Goal: Obtain resource: Download file/media

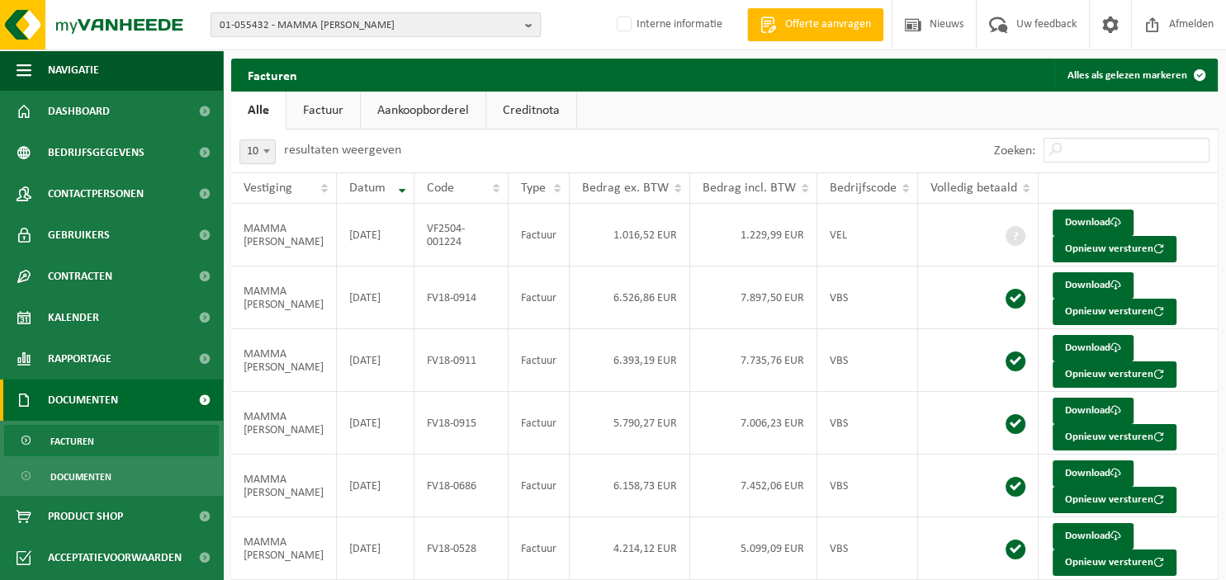
click at [535, 23] on b "button" at bounding box center [532, 24] width 15 height 23
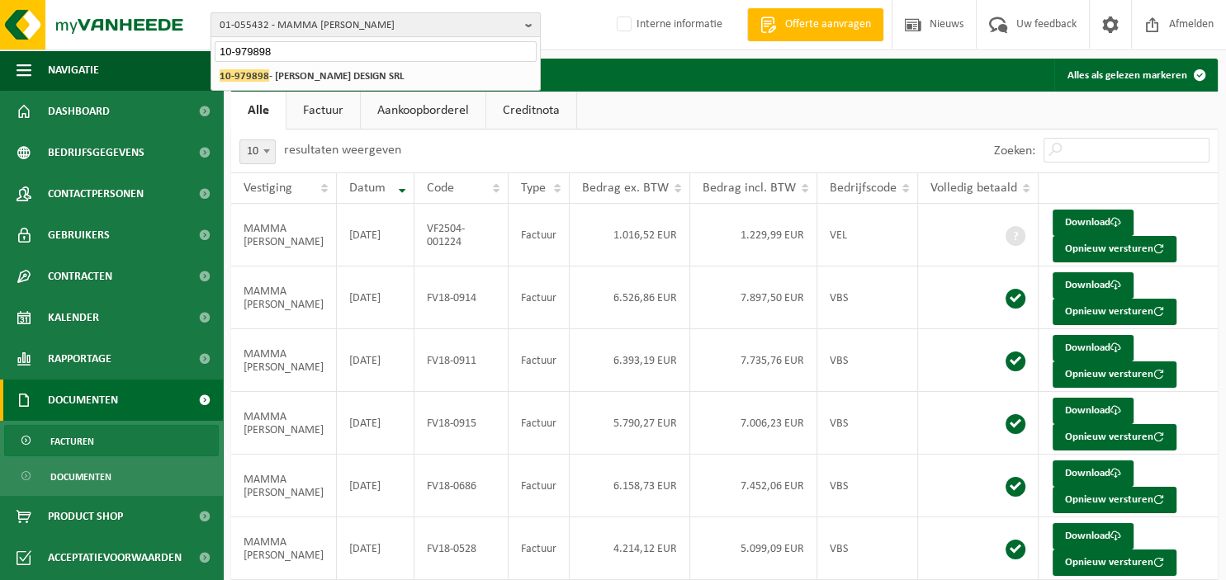
type input "10-979898"
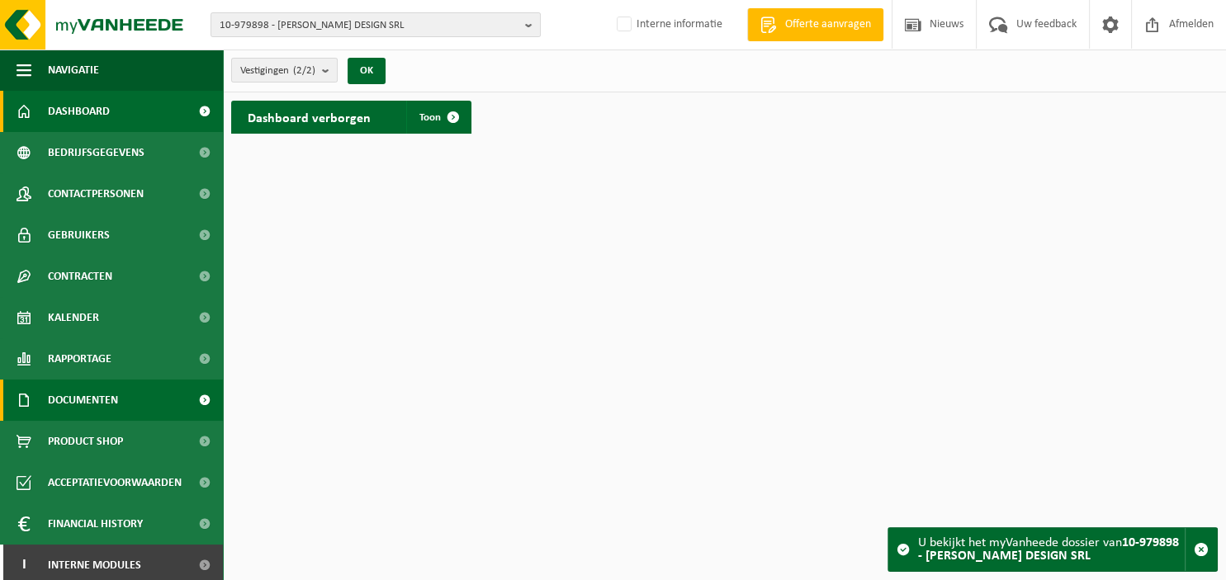
click at [78, 399] on span "Documenten" at bounding box center [83, 400] width 70 height 41
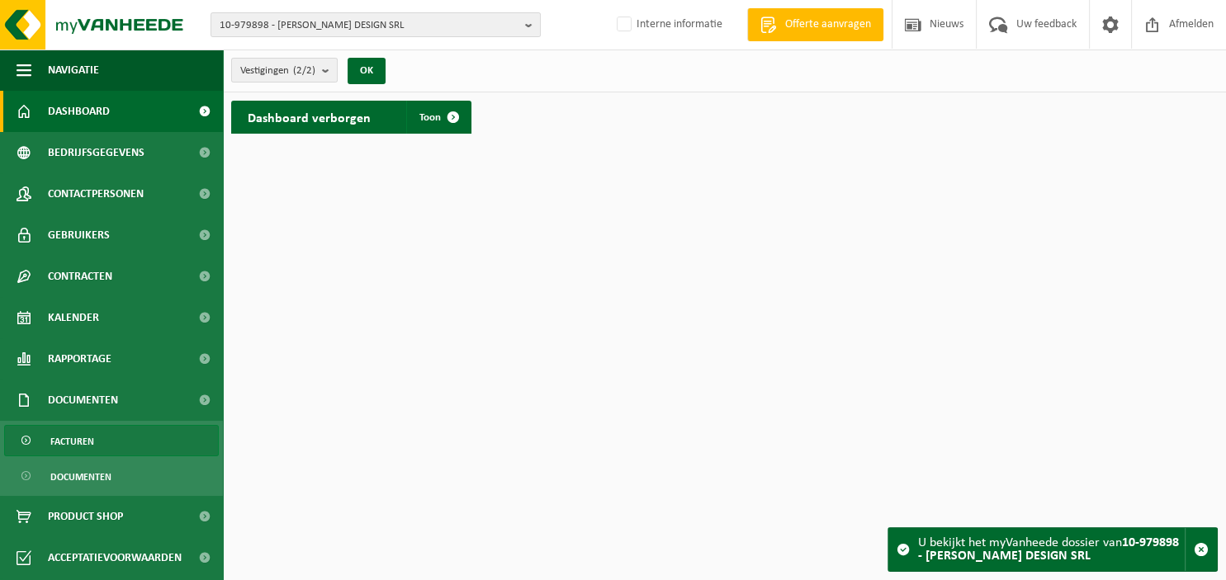
click at [77, 447] on span "Facturen" at bounding box center [72, 441] width 44 height 31
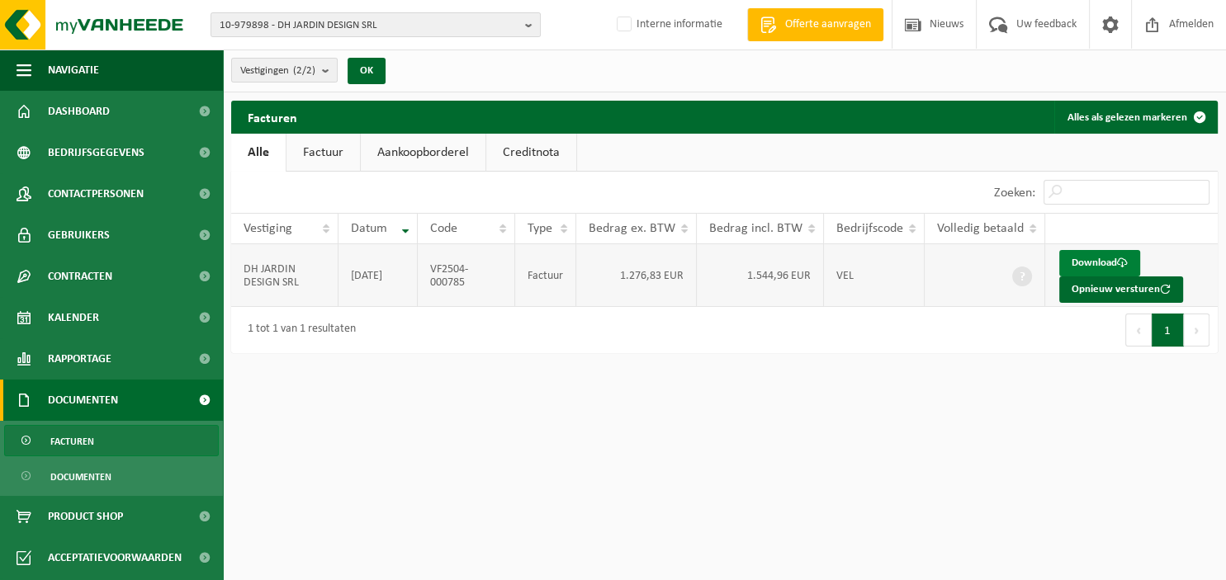
click at [1096, 264] on link "Download" at bounding box center [1099, 263] width 81 height 26
click at [535, 21] on b "button" at bounding box center [532, 24] width 15 height 23
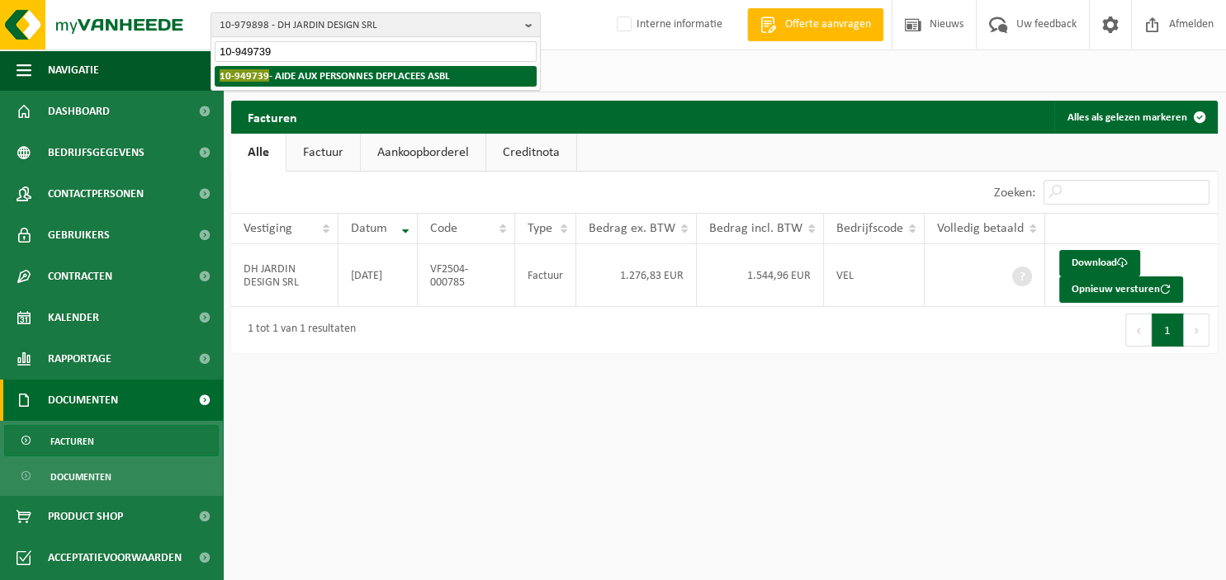
type input "10-949739"
click at [352, 83] on li "10-949739 - AIDE AUX PERSONNES DEPLACEES ASBL" at bounding box center [376, 76] width 322 height 21
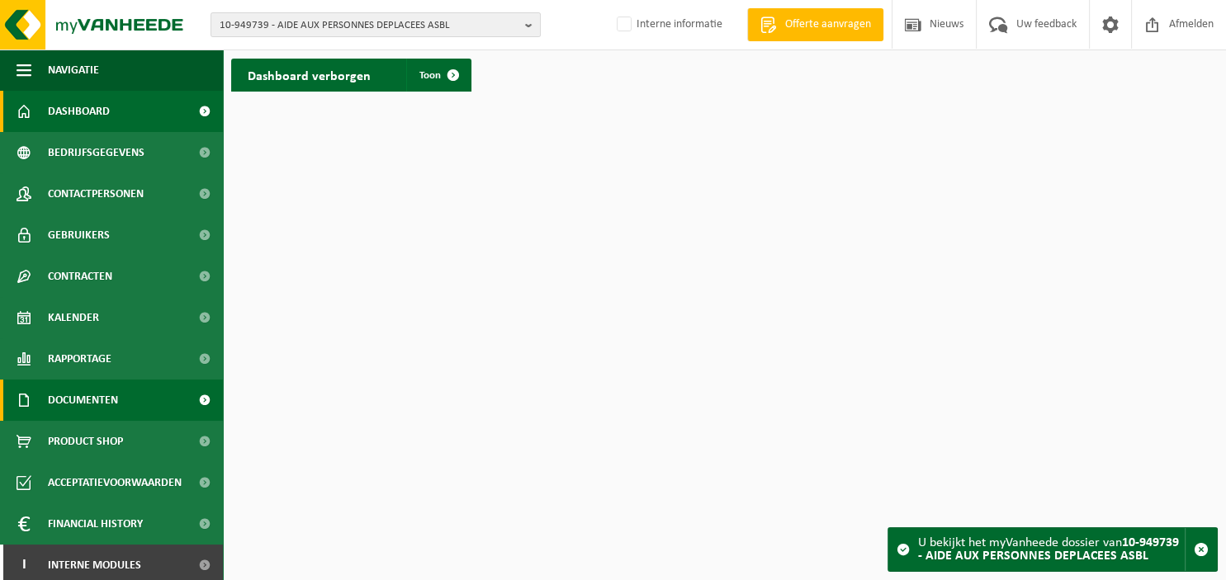
click at [96, 398] on span "Documenten" at bounding box center [83, 400] width 70 height 41
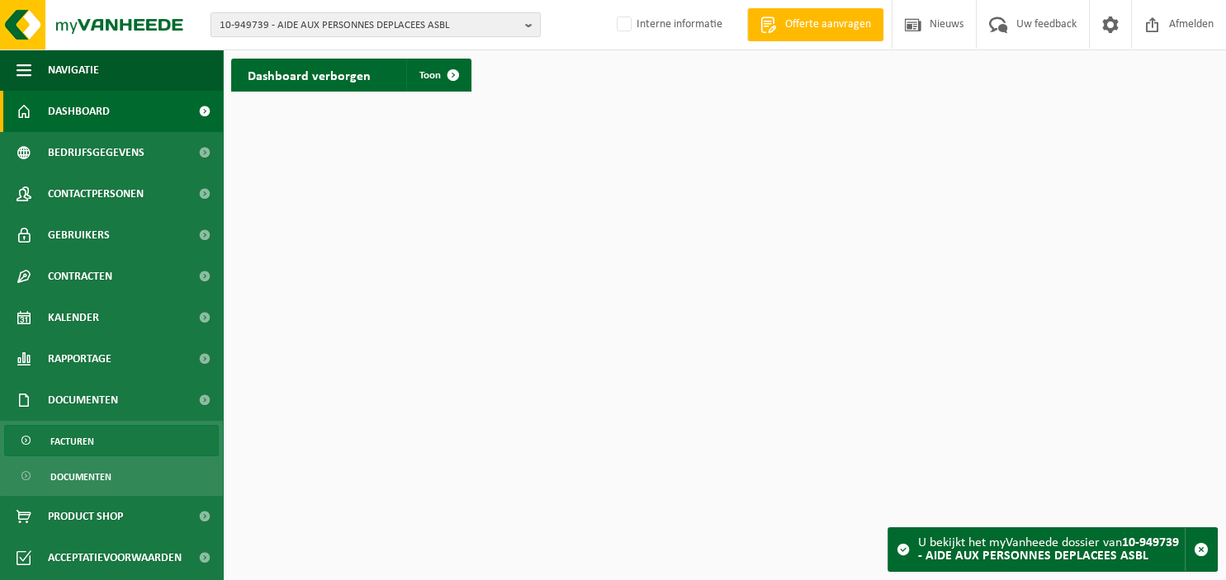
click at [101, 434] on link "Facturen" at bounding box center [111, 440] width 215 height 31
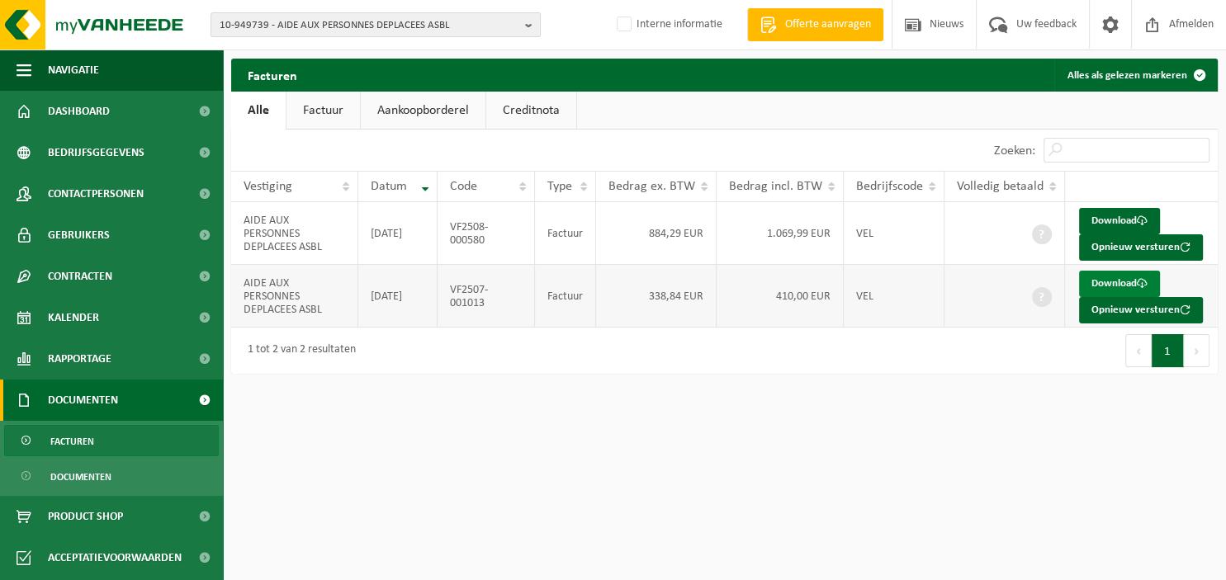
click at [1119, 282] on link "Download" at bounding box center [1119, 284] width 81 height 26
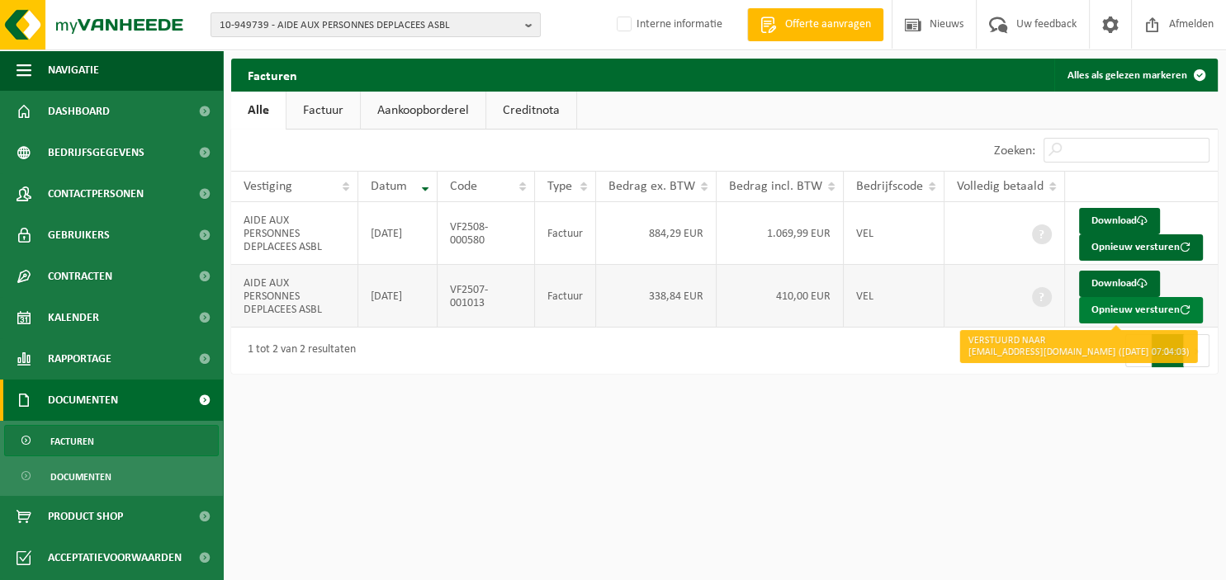
click at [1115, 304] on button "Opnieuw versturen" at bounding box center [1141, 310] width 124 height 26
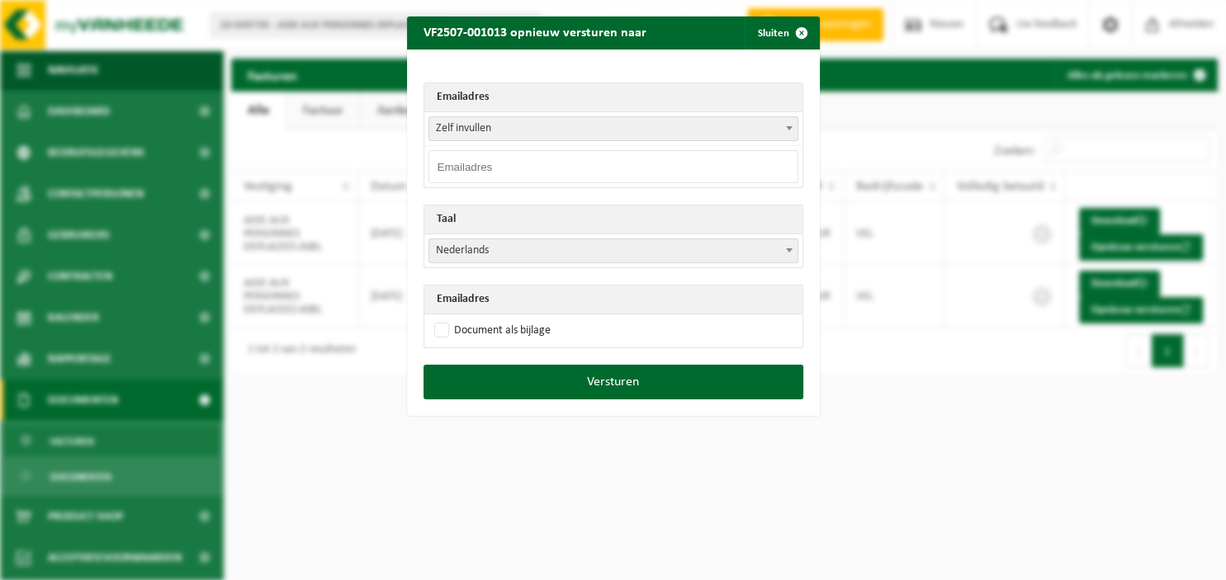
click at [790, 126] on b at bounding box center [789, 128] width 7 height 4
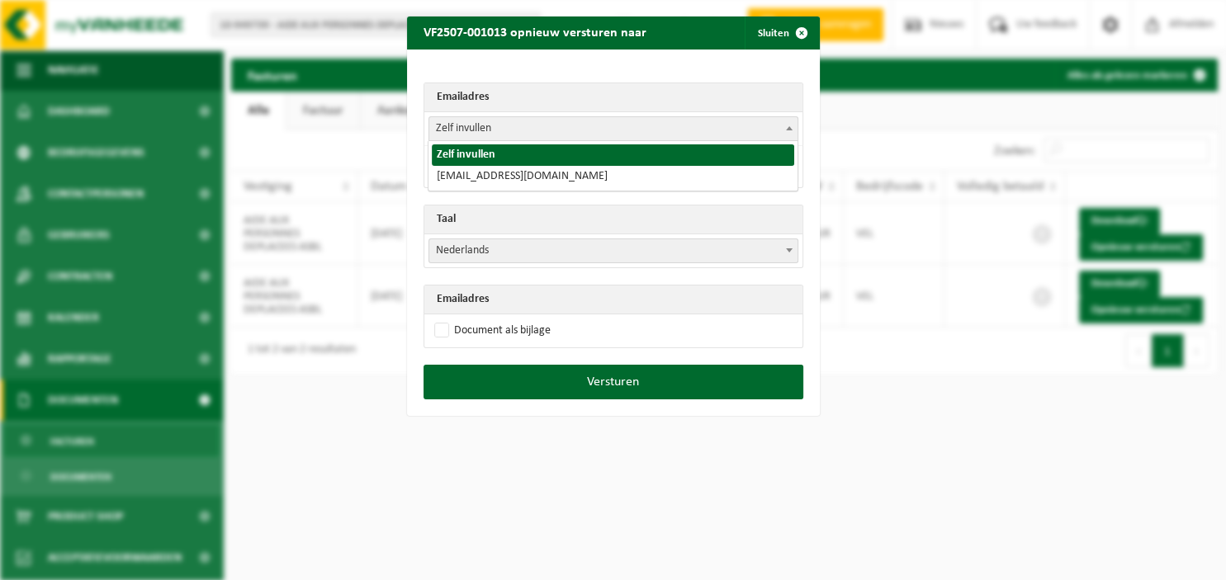
click at [664, 107] on th "Emailadres" at bounding box center [613, 97] width 378 height 29
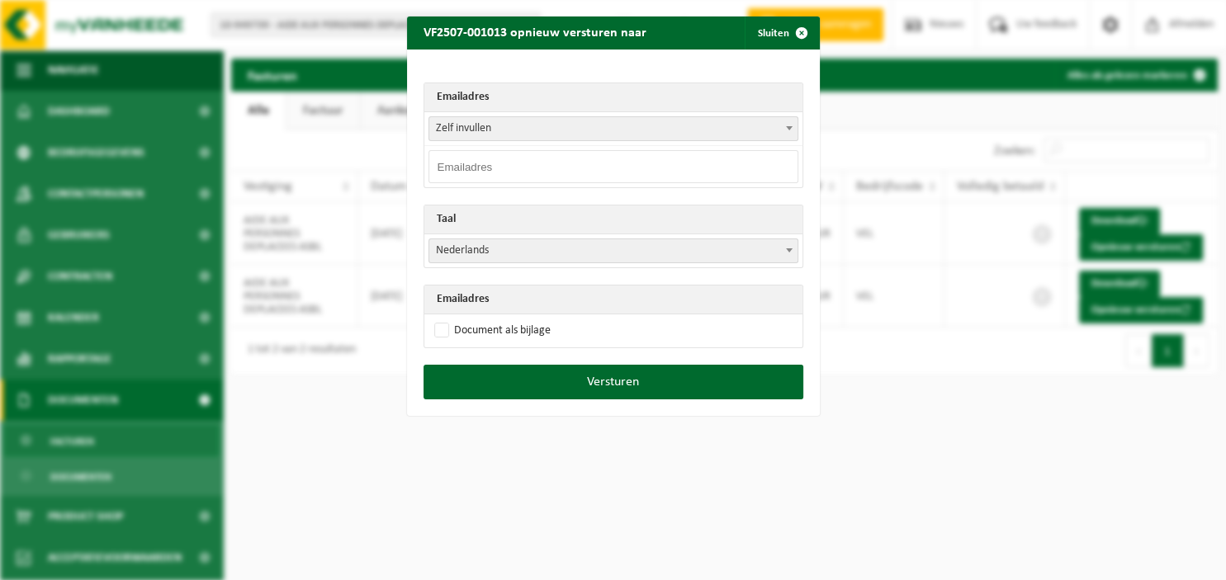
click at [554, 159] on input "email" at bounding box center [614, 166] width 370 height 33
type input "j.ledoux@apdasbl.be"
click at [551, 165] on input "j.ledoux@apdasbl.be" at bounding box center [614, 166] width 370 height 33
drag, startPoint x: 550, startPoint y: 165, endPoint x: 284, endPoint y: 164, distance: 265.9
click at [429, 164] on input "j.ledoux@apdasbl.be" at bounding box center [614, 166] width 370 height 33
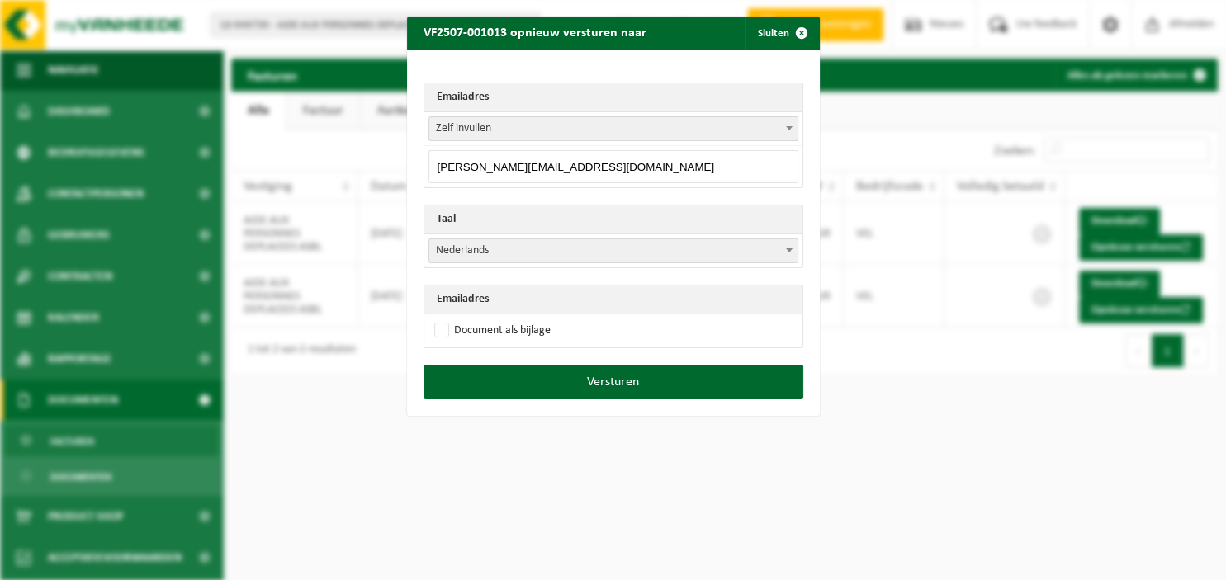
click at [792, 243] on span at bounding box center [789, 249] width 17 height 21
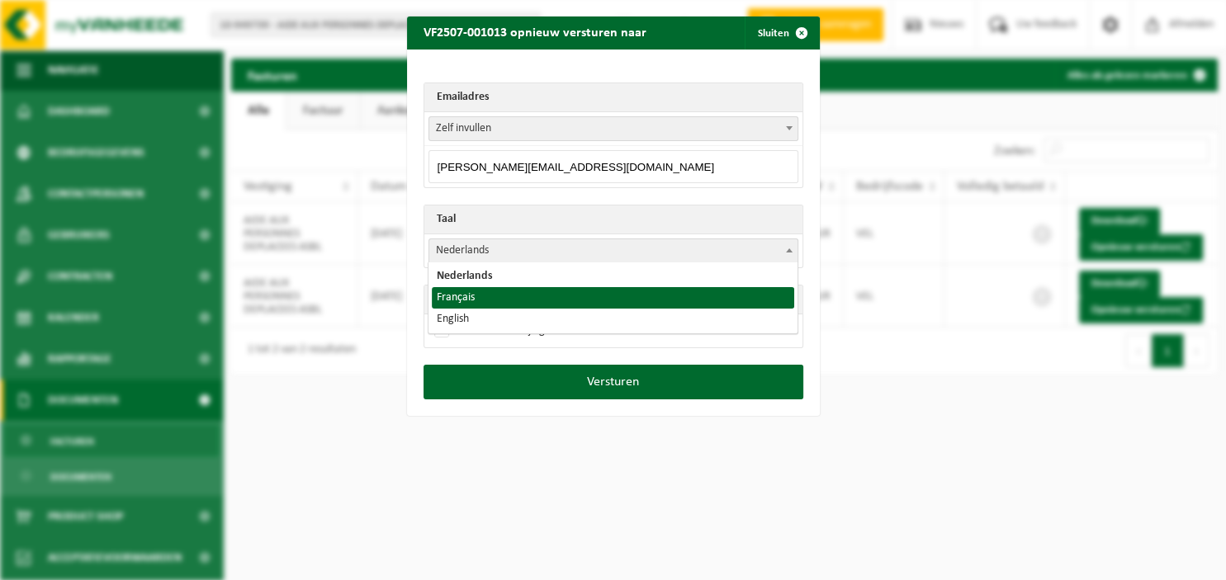
select select "fr"
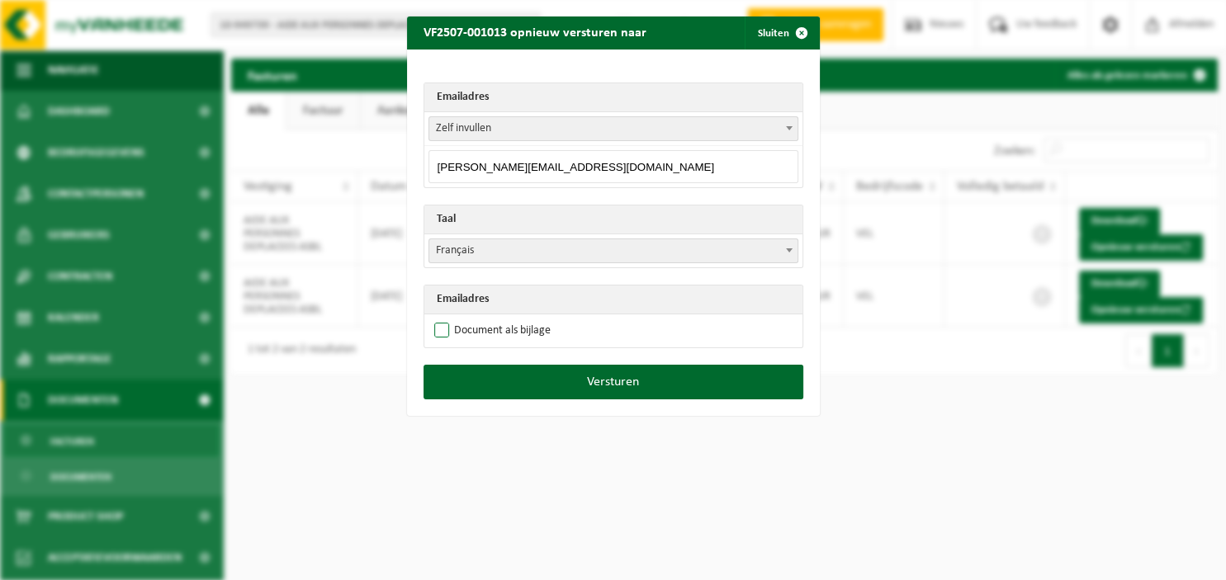
click at [531, 329] on label "Document als bijlage" at bounding box center [491, 331] width 120 height 25
click at [531, 319] on input "Document als bijlage" at bounding box center [634, 318] width 413 height 1
checkbox input "true"
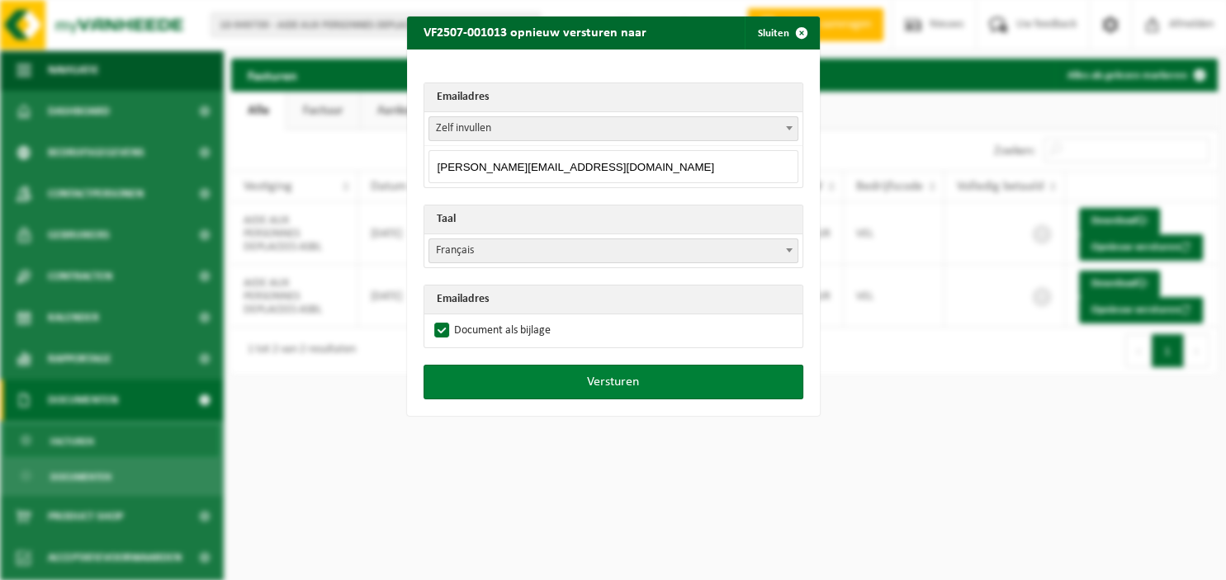
click at [555, 379] on button "Versturen" at bounding box center [614, 382] width 380 height 35
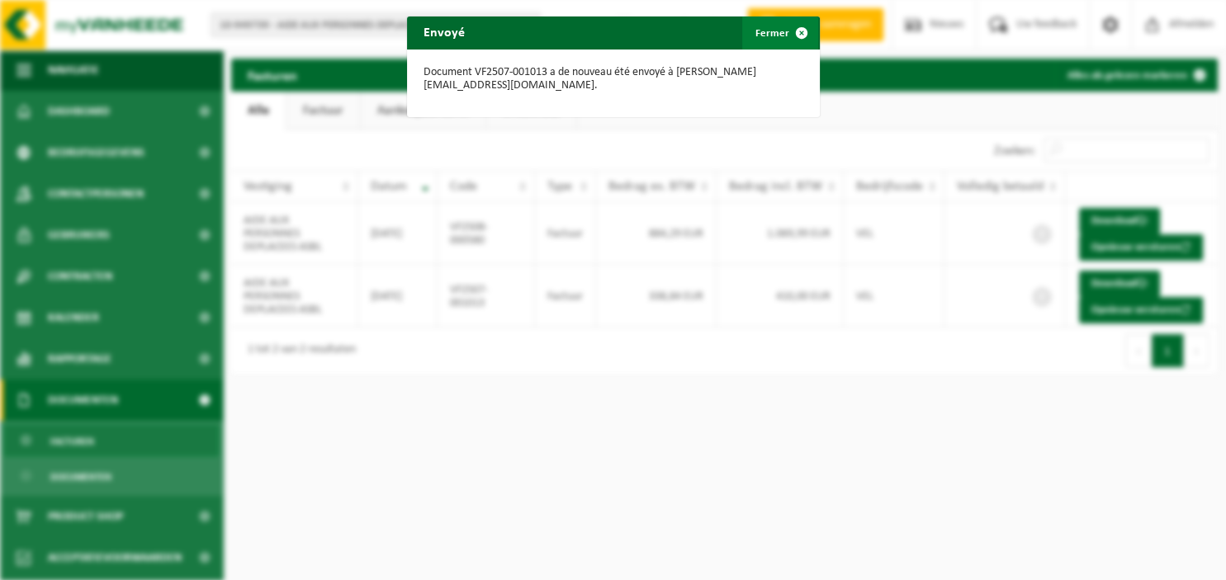
click at [800, 32] on span "button" at bounding box center [801, 33] width 33 height 33
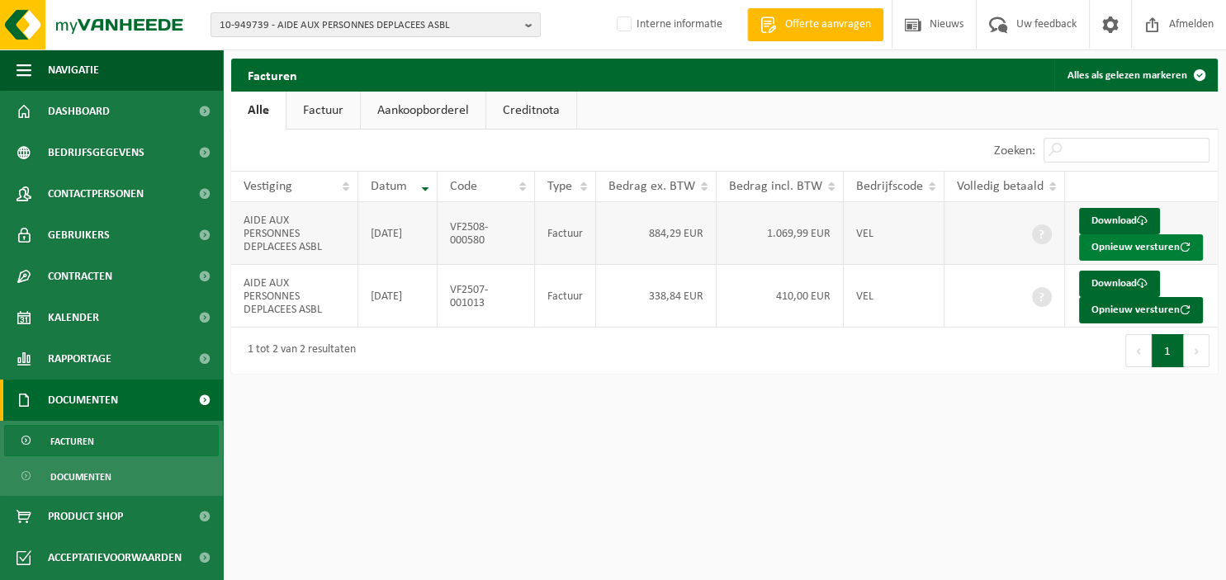
click at [1122, 244] on button "Opnieuw versturen" at bounding box center [1141, 247] width 124 height 26
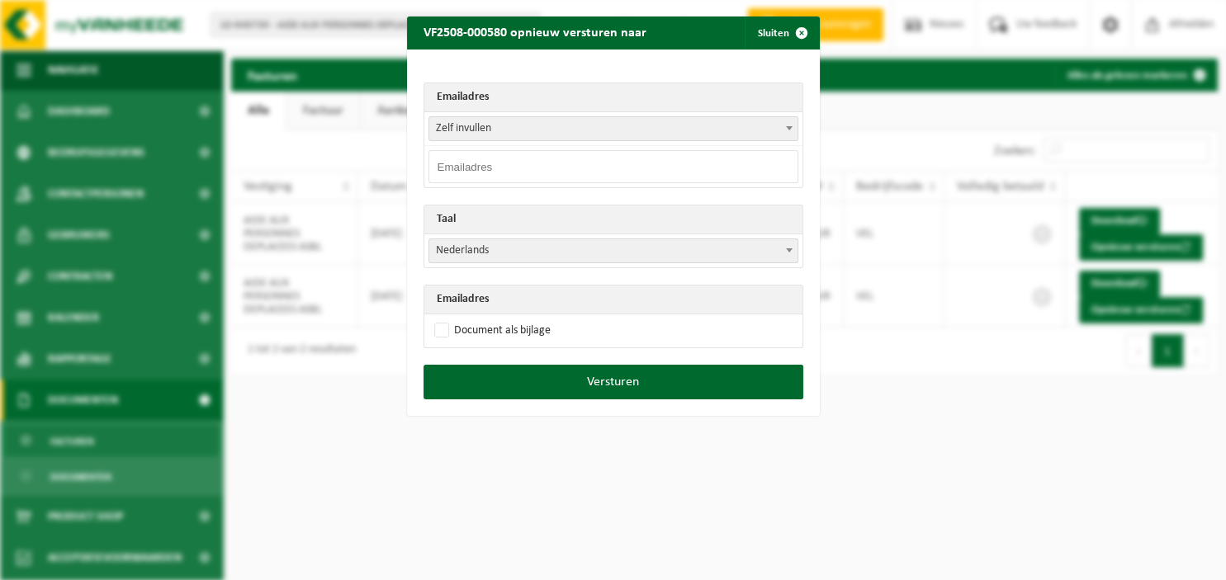
click at [579, 169] on input "email" at bounding box center [614, 166] width 370 height 33
paste input "j.ledoux@apdasbl.be"
type input "j.ledoux@apdasbl.be"
click at [788, 251] on b at bounding box center [789, 251] width 7 height 4
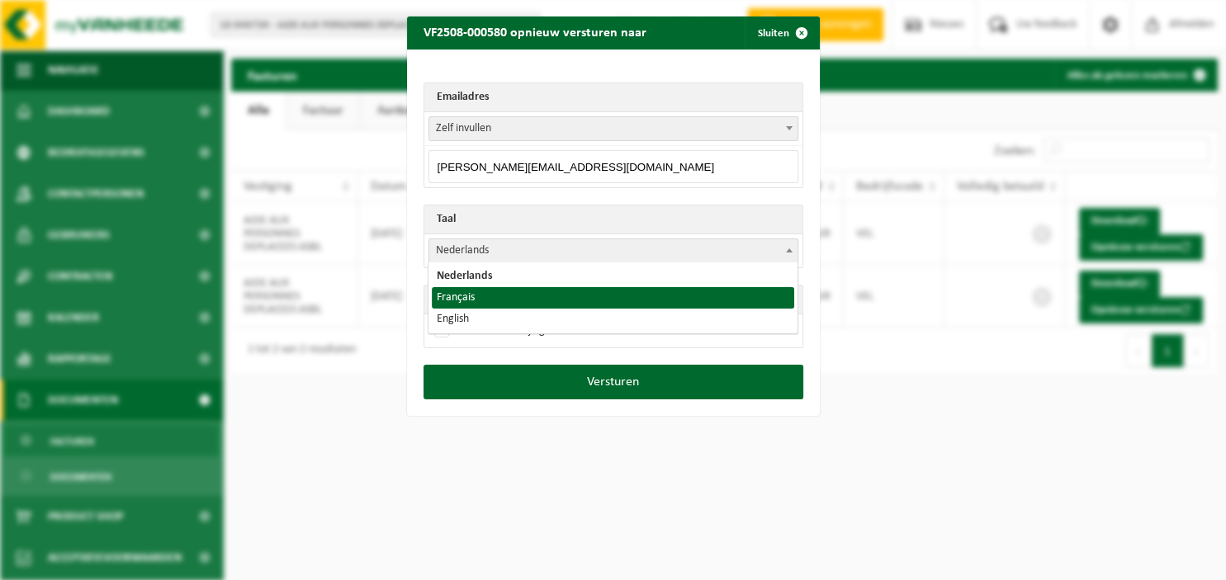
select select "fr"
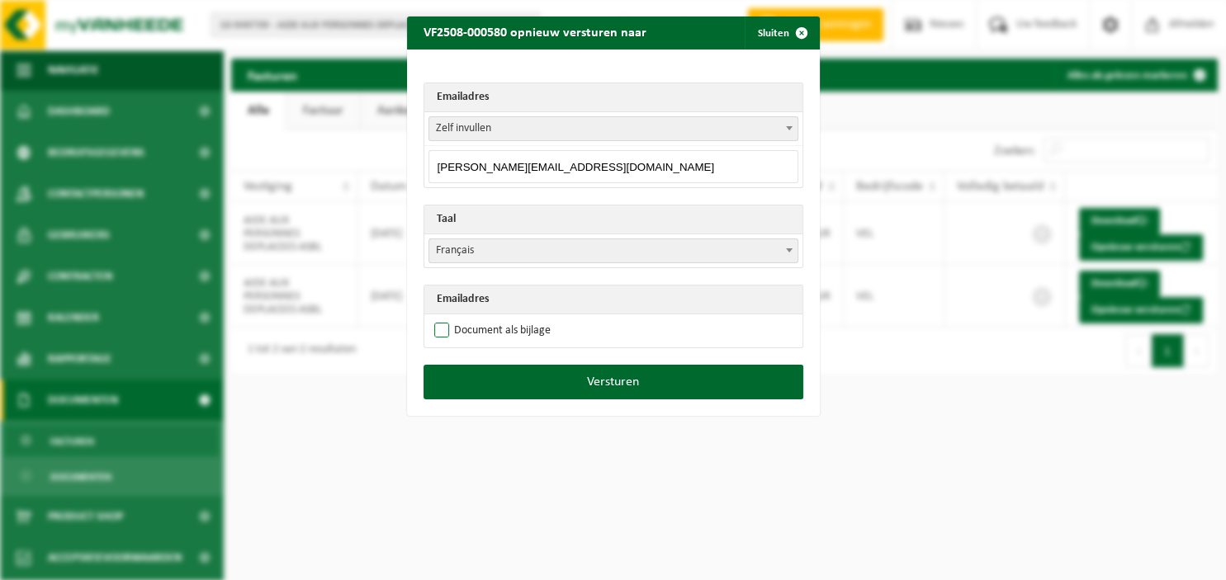
click at [476, 330] on label "Document als bijlage" at bounding box center [491, 331] width 120 height 25
click at [476, 319] on input "Document als bijlage" at bounding box center [634, 318] width 413 height 1
checkbox input "true"
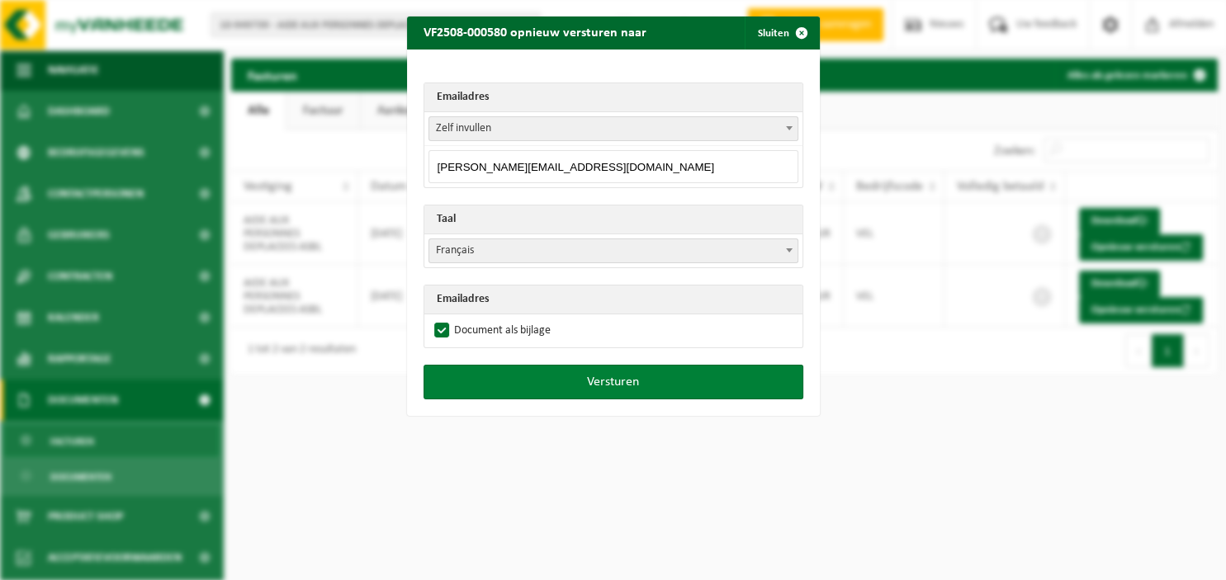
click at [607, 375] on button "Versturen" at bounding box center [614, 382] width 380 height 35
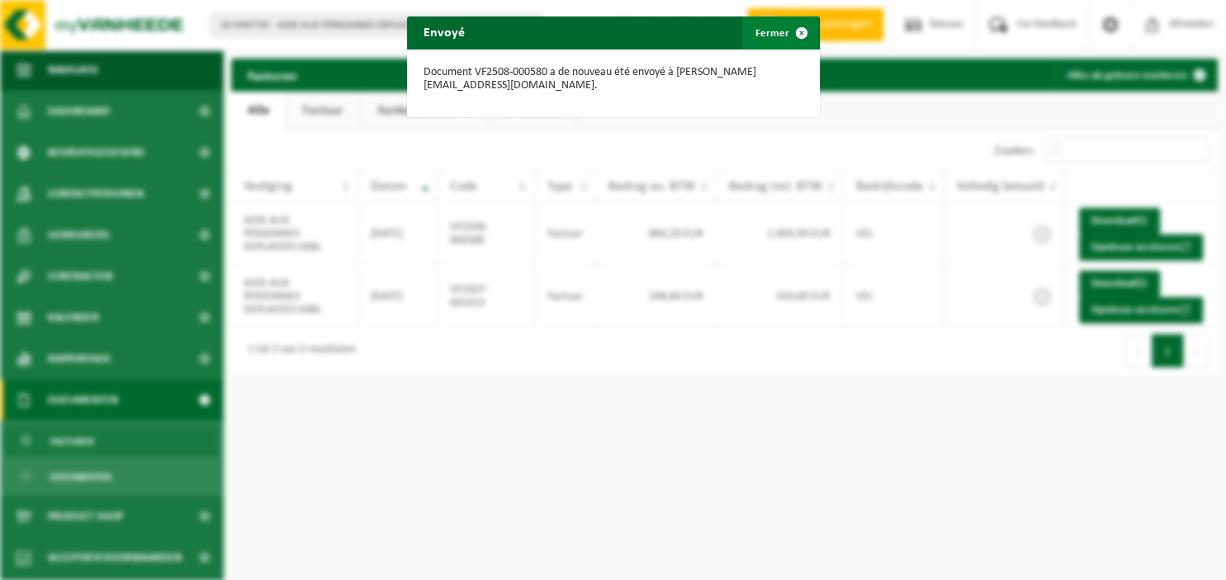
click at [804, 31] on span "button" at bounding box center [801, 33] width 33 height 33
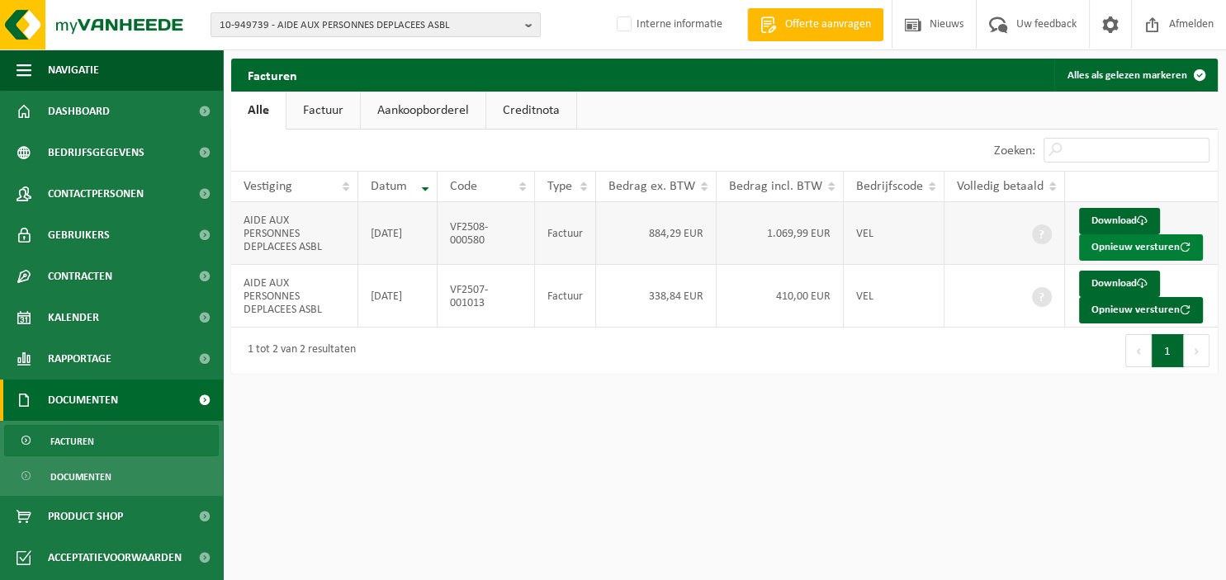
click at [1097, 244] on button "Opnieuw versturen" at bounding box center [1141, 247] width 124 height 26
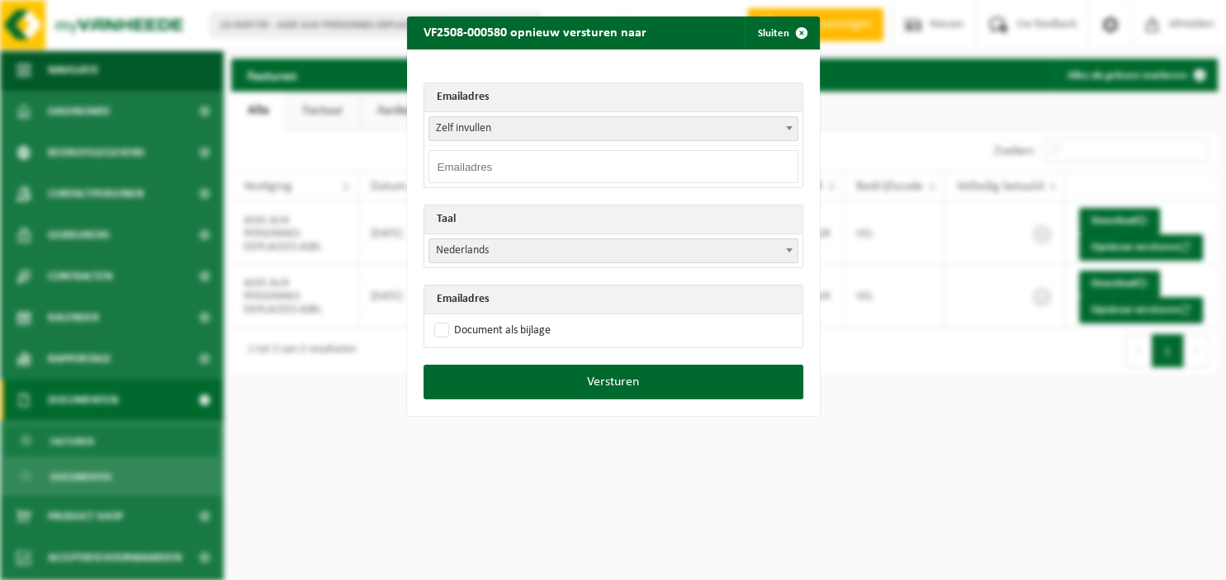
click at [562, 165] on input "email" at bounding box center [614, 166] width 370 height 33
paste input "j.ledoux@apdasbl.be"
type input "j.ledoux@apdasbl.be"
click at [786, 245] on span at bounding box center [789, 249] width 17 height 21
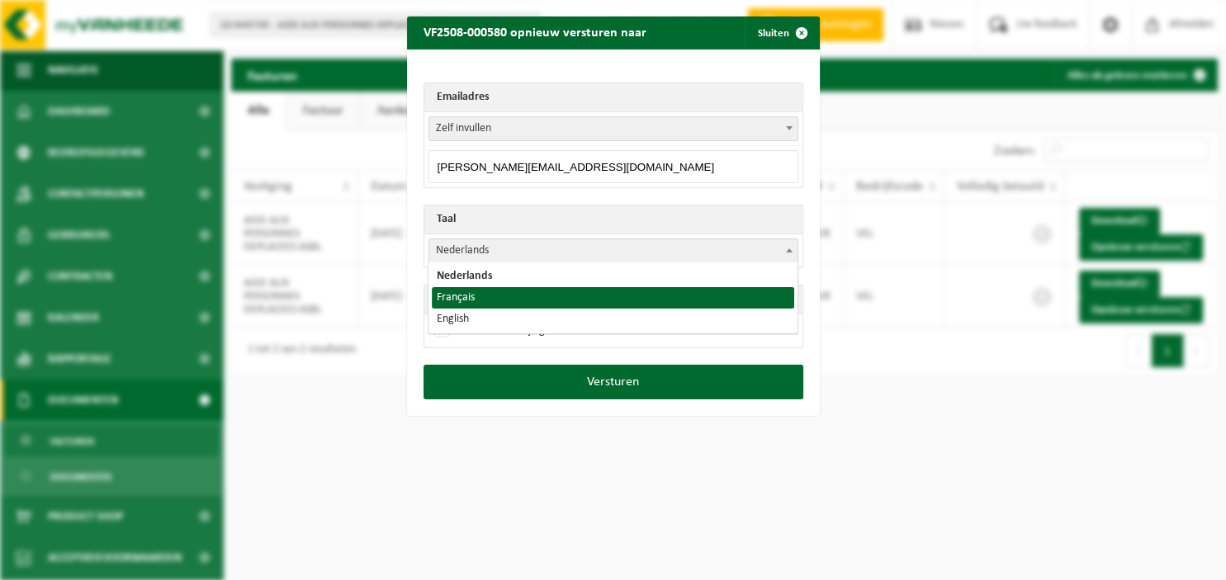
select select "fr"
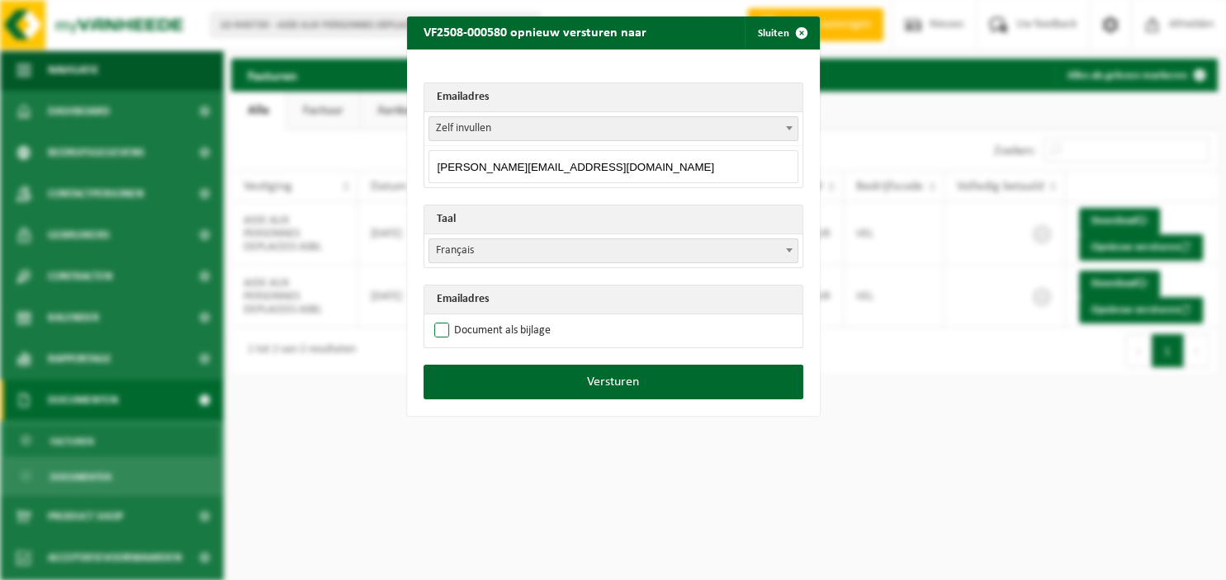
click at [492, 322] on label "Document als bijlage" at bounding box center [491, 331] width 120 height 25
click at [492, 319] on input "Document als bijlage" at bounding box center [634, 318] width 413 height 1
checkbox input "true"
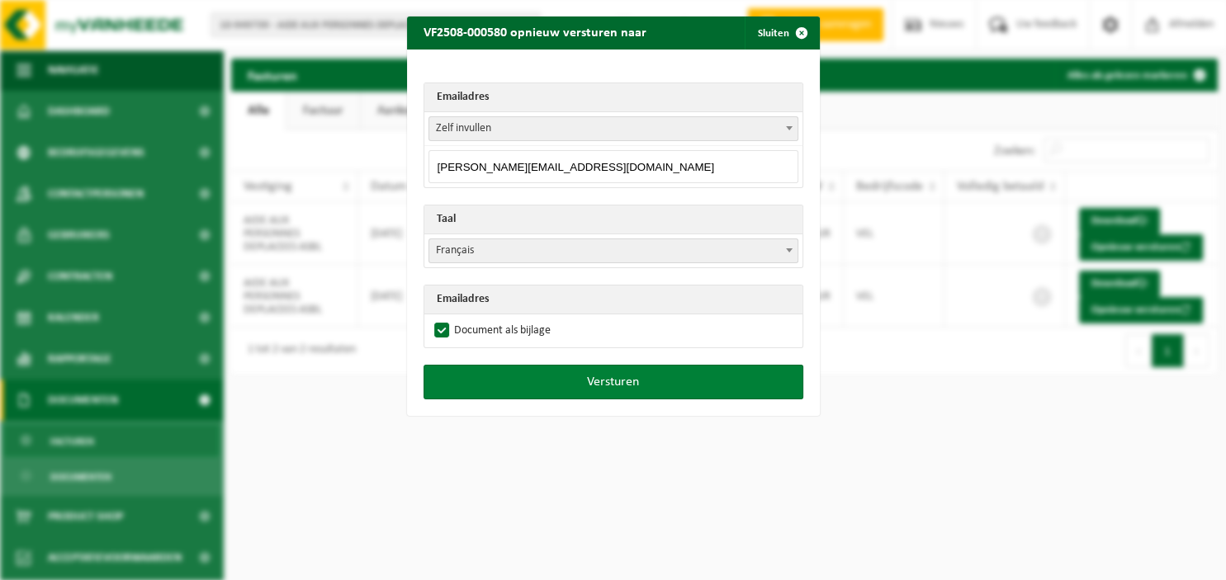
click at [563, 375] on button "Versturen" at bounding box center [614, 382] width 380 height 35
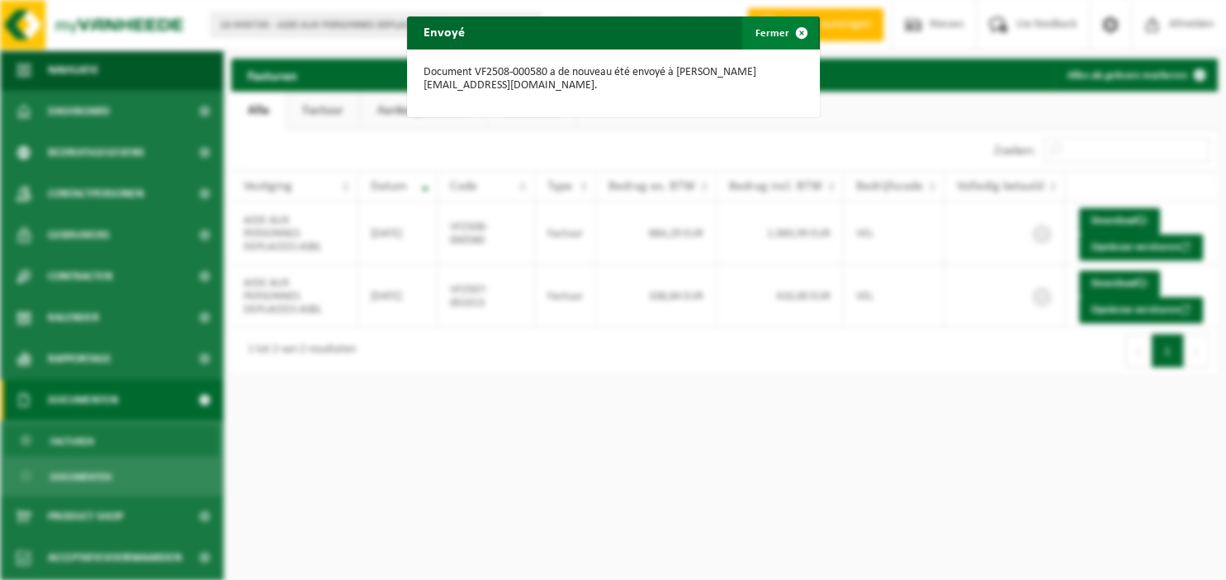
click at [803, 33] on span "button" at bounding box center [801, 33] width 33 height 33
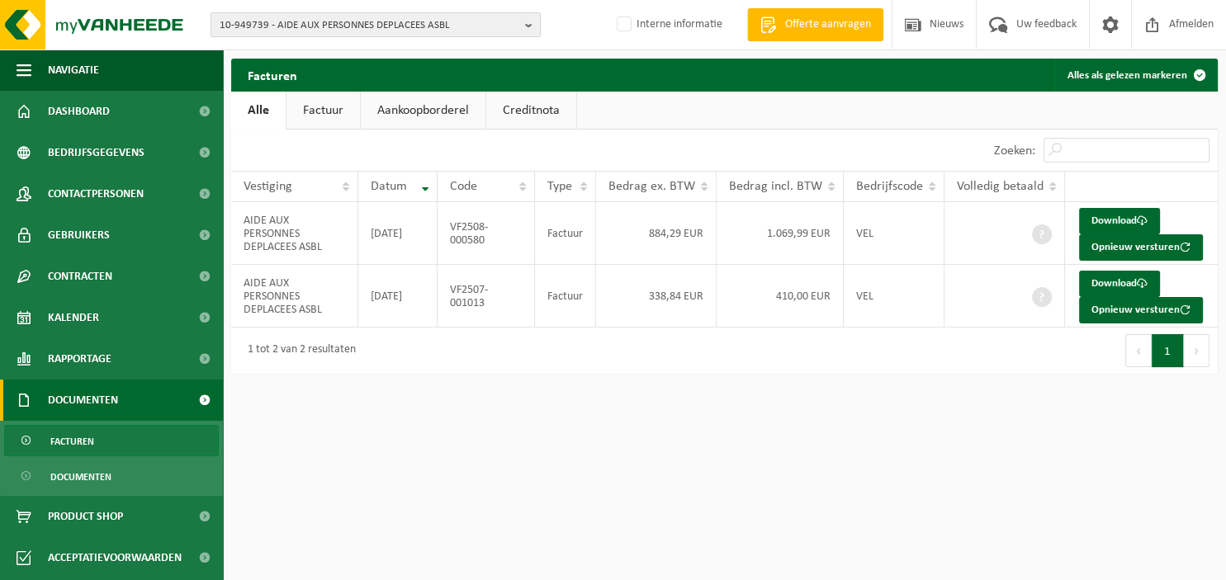
click at [526, 25] on b "button" at bounding box center [532, 24] width 15 height 23
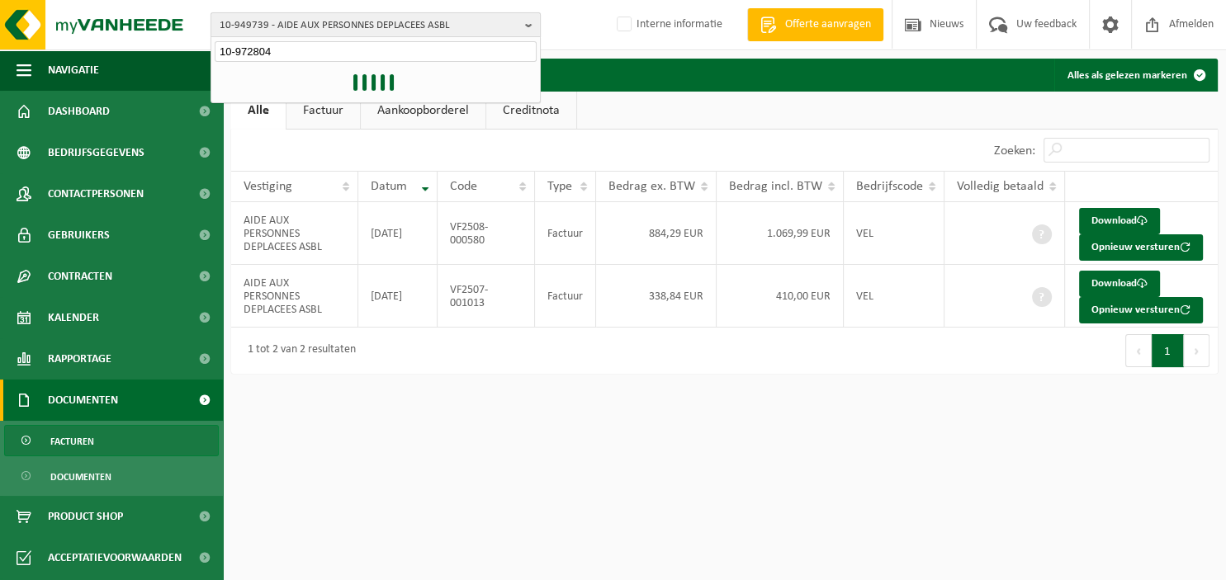
type input "10-972804"
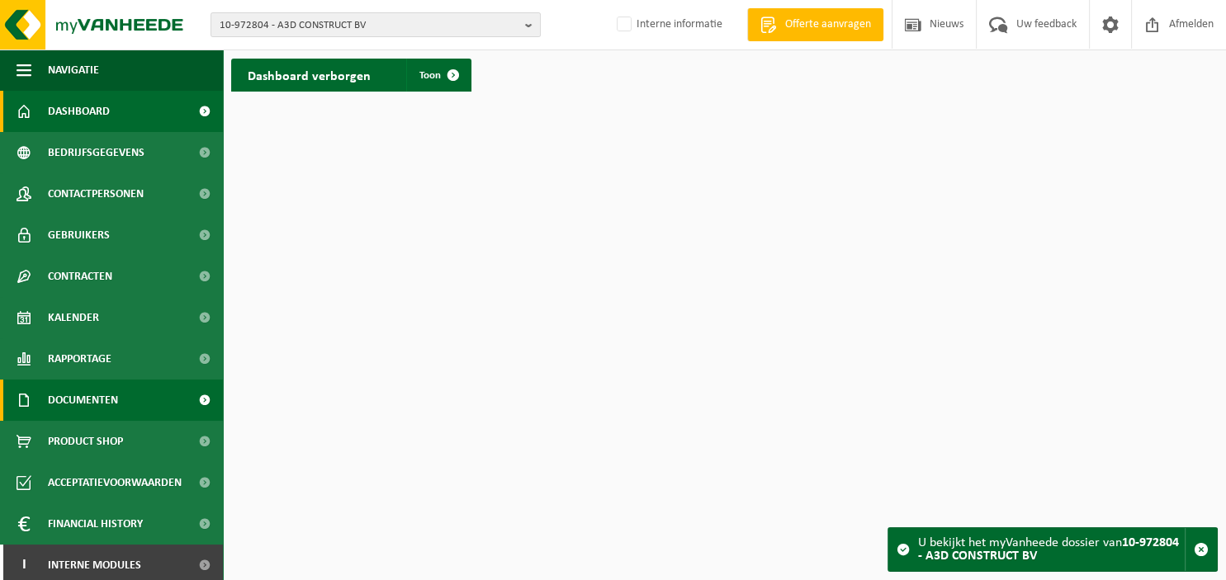
click at [83, 412] on span "Documenten" at bounding box center [83, 400] width 70 height 41
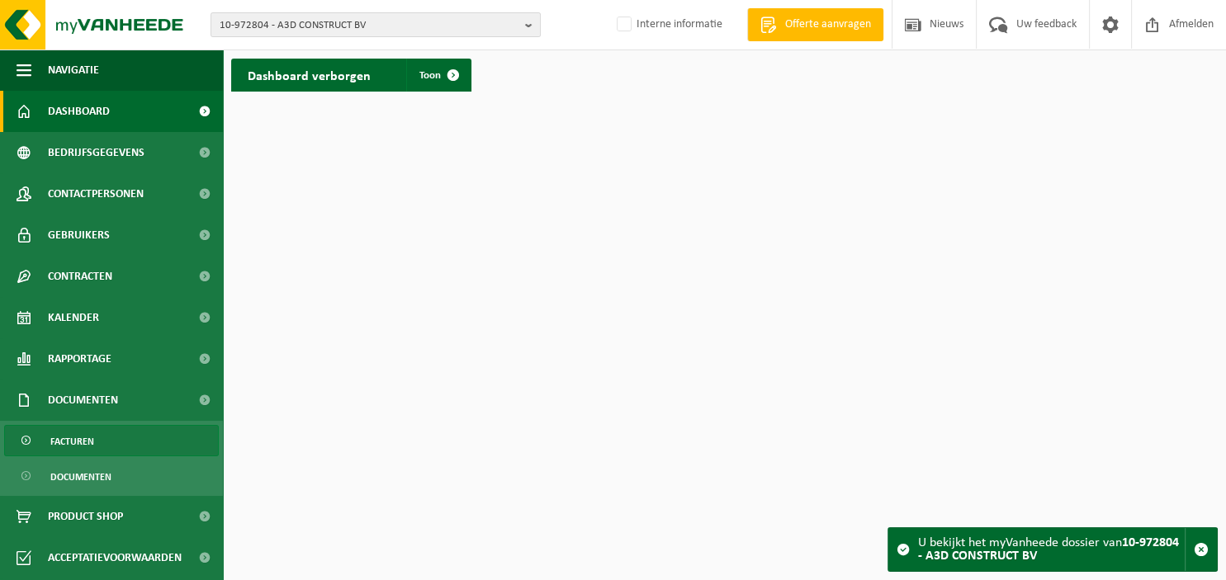
click at [84, 437] on span "Facturen" at bounding box center [72, 441] width 44 height 31
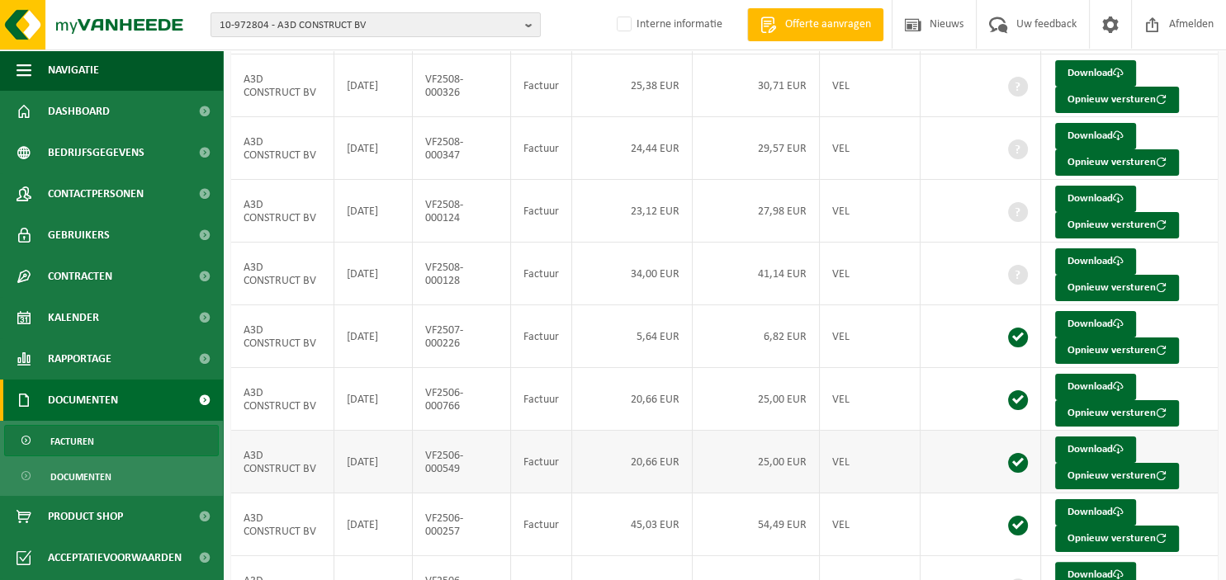
scroll to position [300, 0]
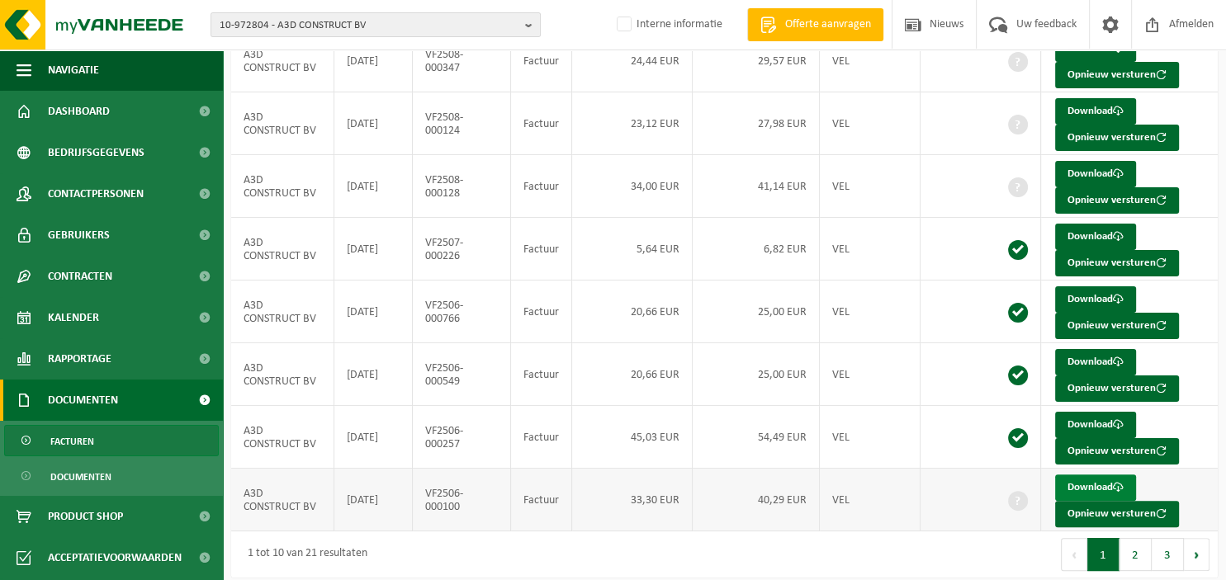
click at [1101, 481] on link "Download" at bounding box center [1095, 488] width 81 height 26
